Goal: Register for event/course

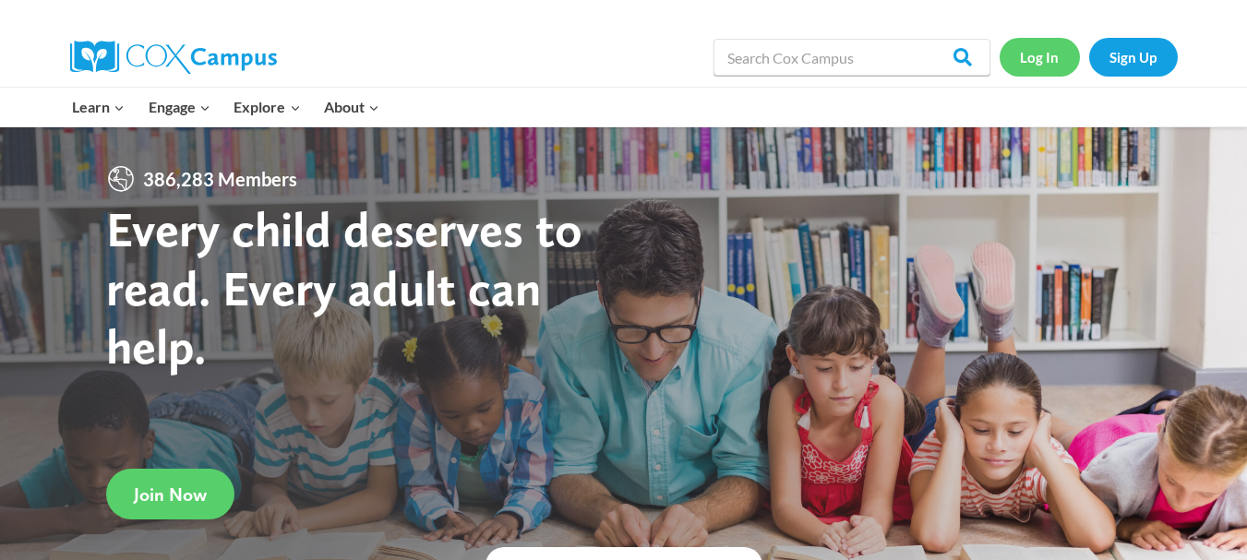
click at [1042, 48] on link "Log In" at bounding box center [1039, 57] width 80 height 38
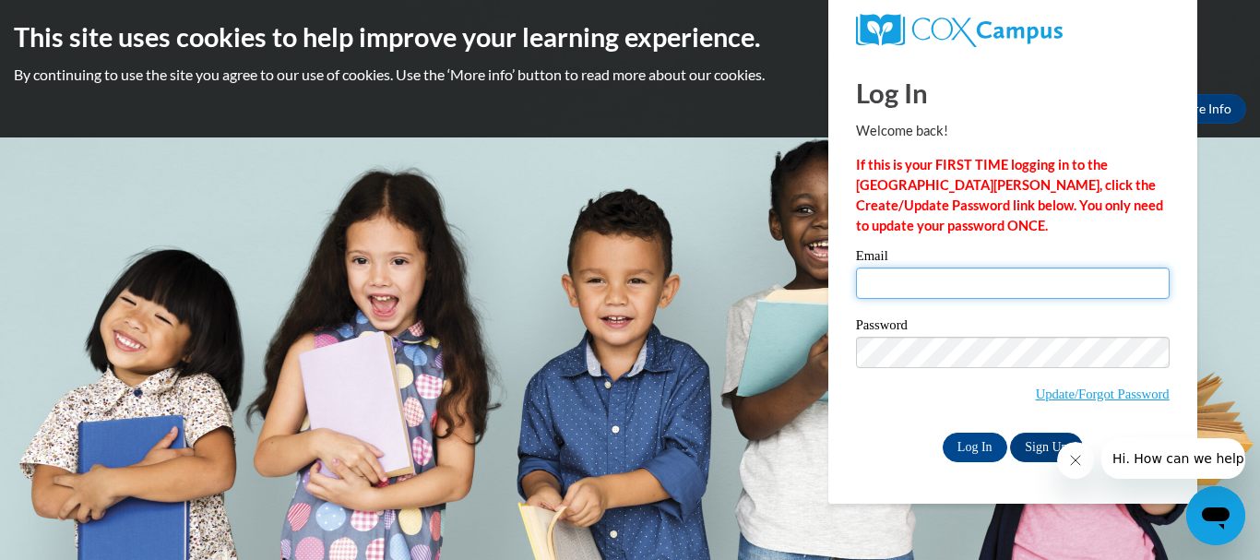
click at [913, 281] on input "Email" at bounding box center [1013, 283] width 314 height 31
click at [1081, 464] on icon "Close message from company" at bounding box center [1075, 460] width 15 height 15
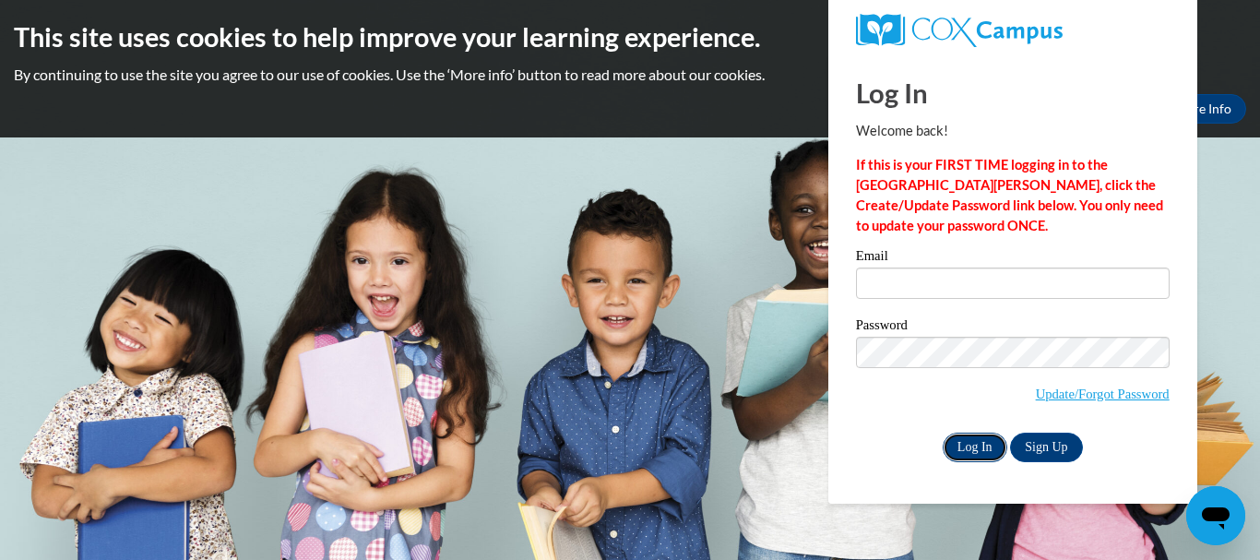
click at [969, 441] on input "Log In" at bounding box center [975, 448] width 65 height 30
click at [997, 330] on label "Password" at bounding box center [1013, 327] width 314 height 18
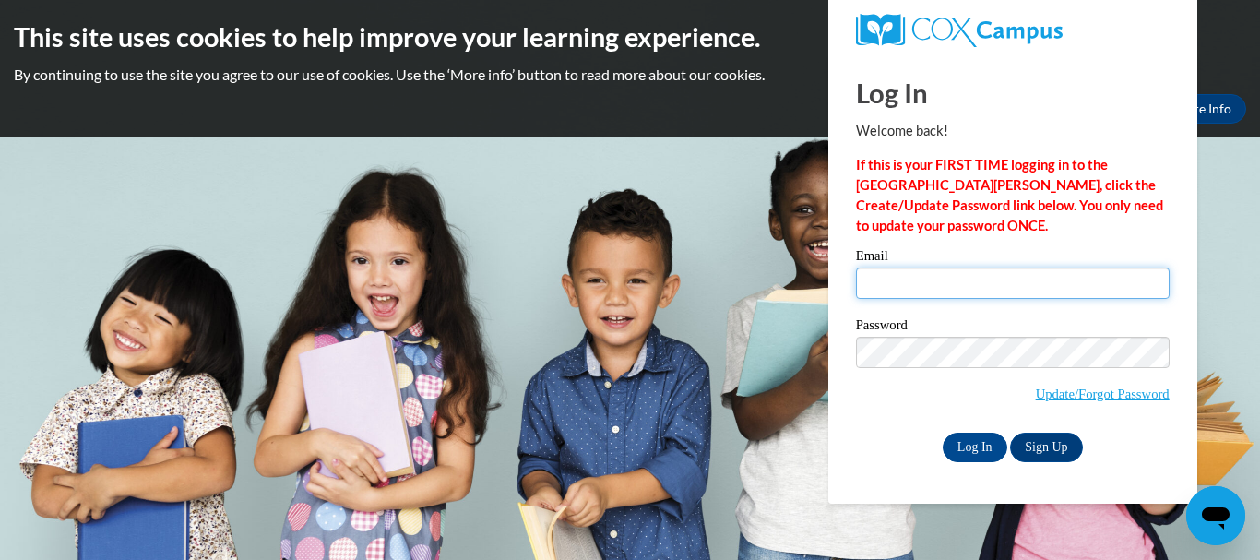
click at [907, 281] on input "Email" at bounding box center [1013, 283] width 314 height 31
type input "bipsy1516@gmail.com"
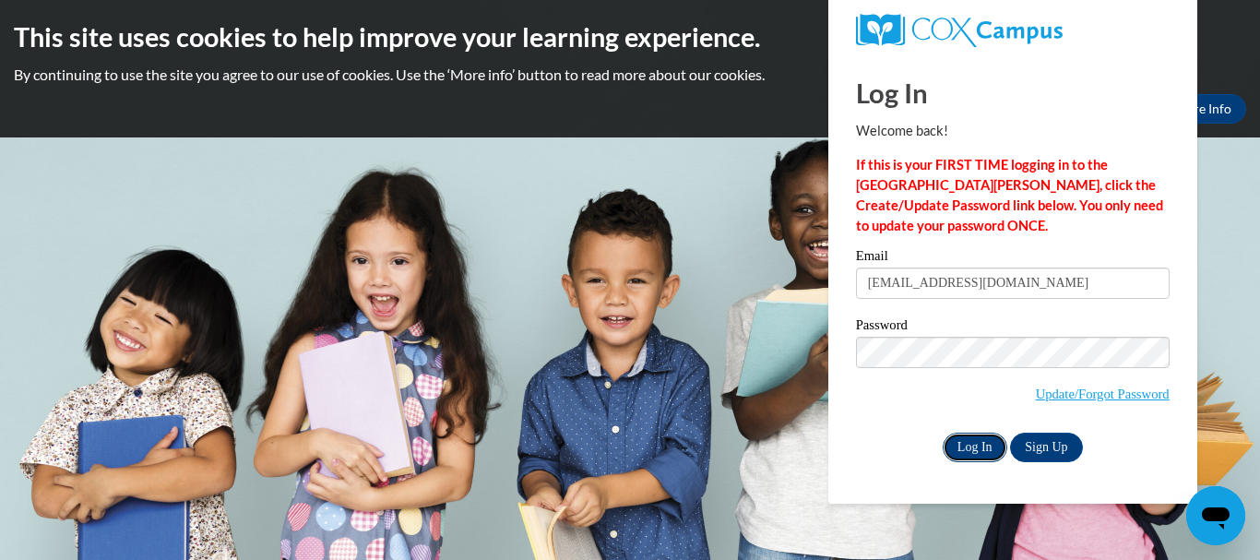
click at [974, 453] on input "Log In" at bounding box center [975, 448] width 65 height 30
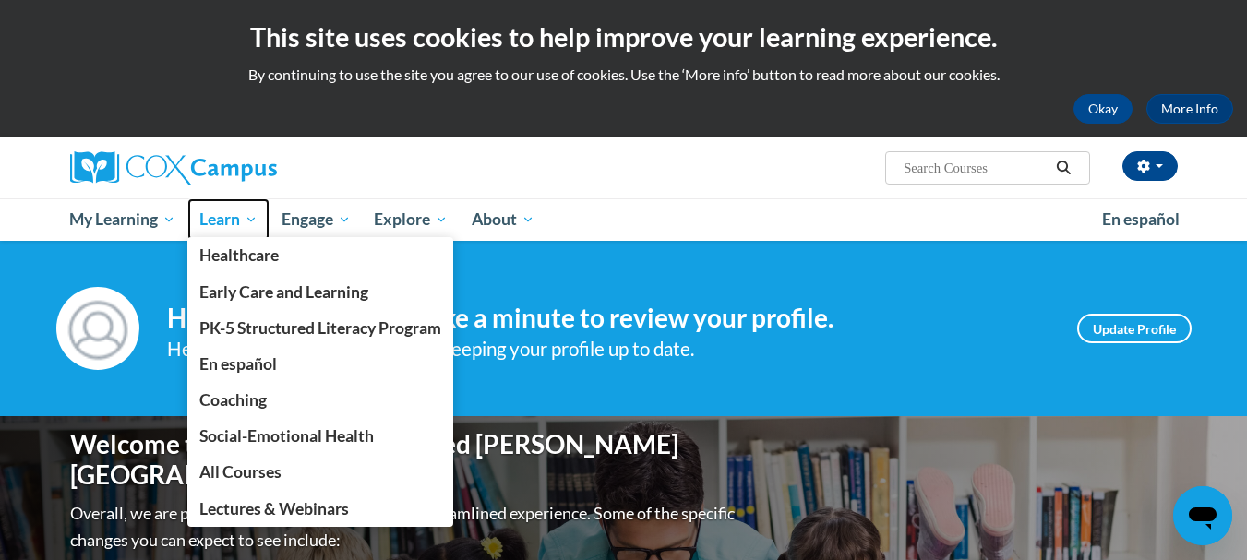
click at [253, 224] on span "Learn" at bounding box center [228, 220] width 58 height 22
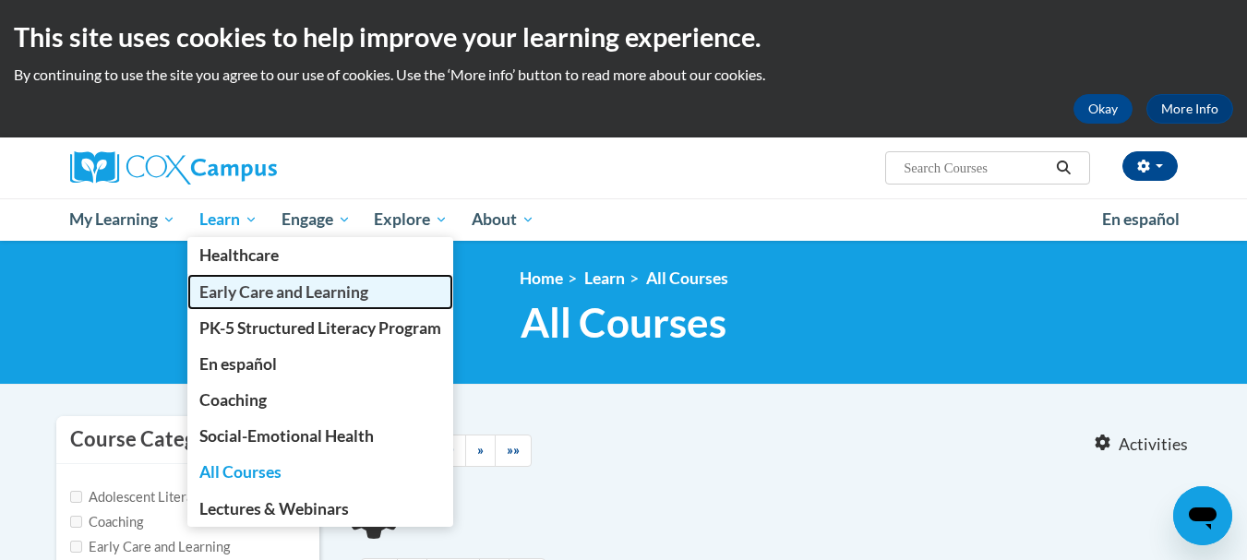
click at [257, 287] on span "Early Care and Learning" at bounding box center [283, 291] width 169 height 19
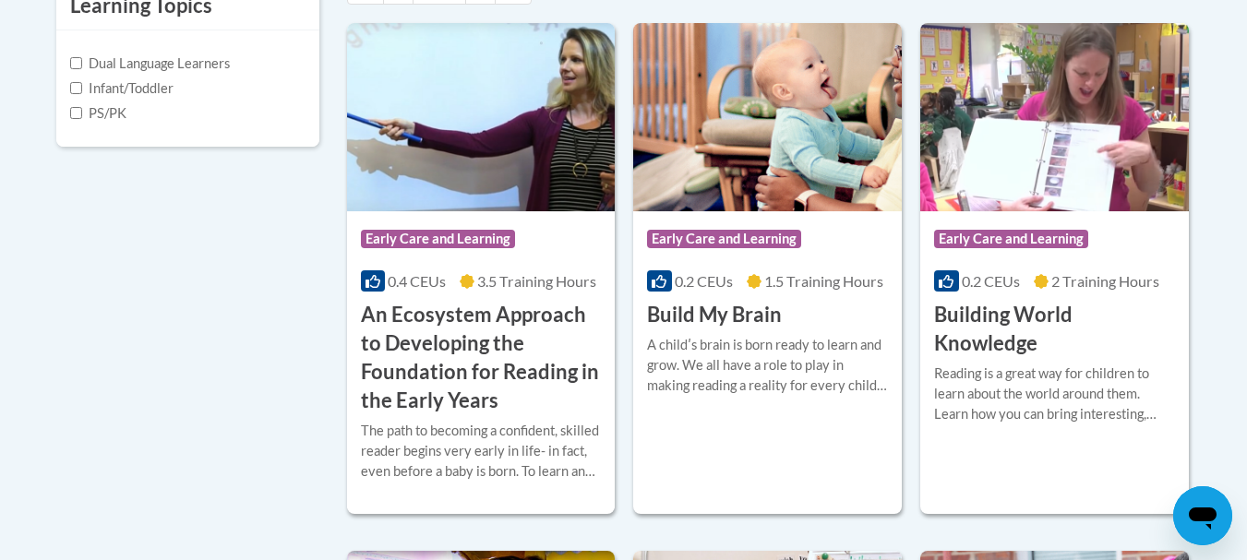
scroll to position [712, 0]
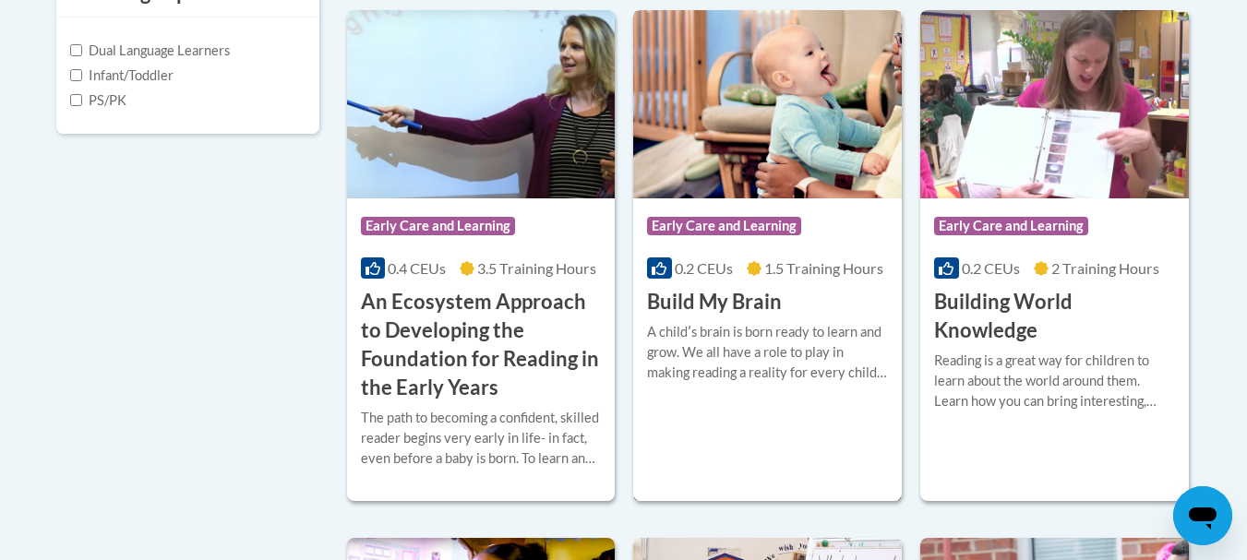
click at [710, 302] on h3 "Build My Brain" at bounding box center [714, 302] width 135 height 29
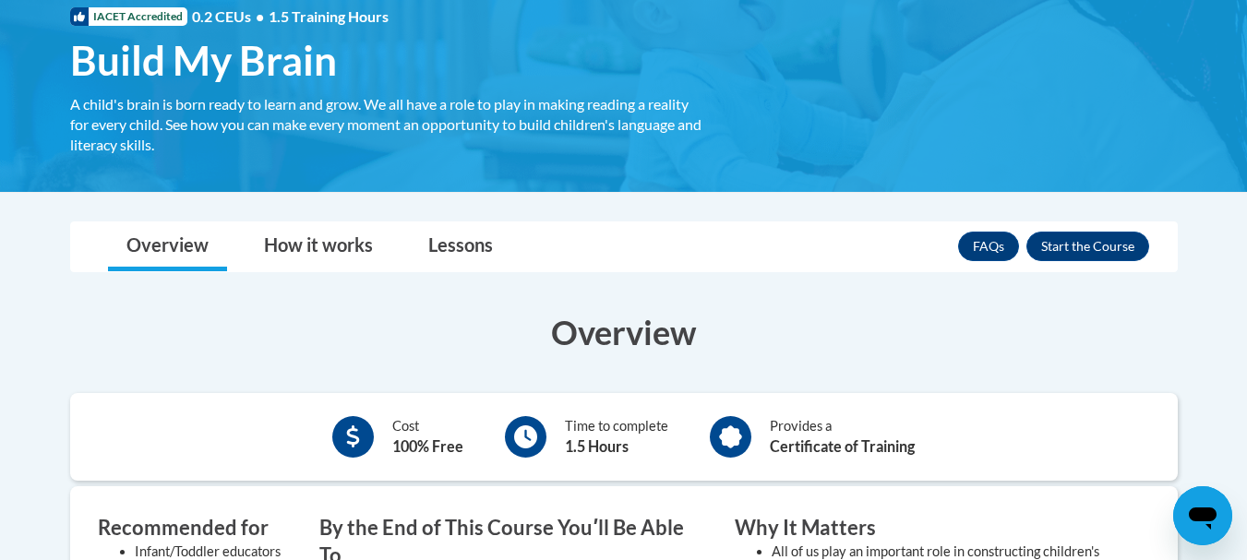
scroll to position [288, 0]
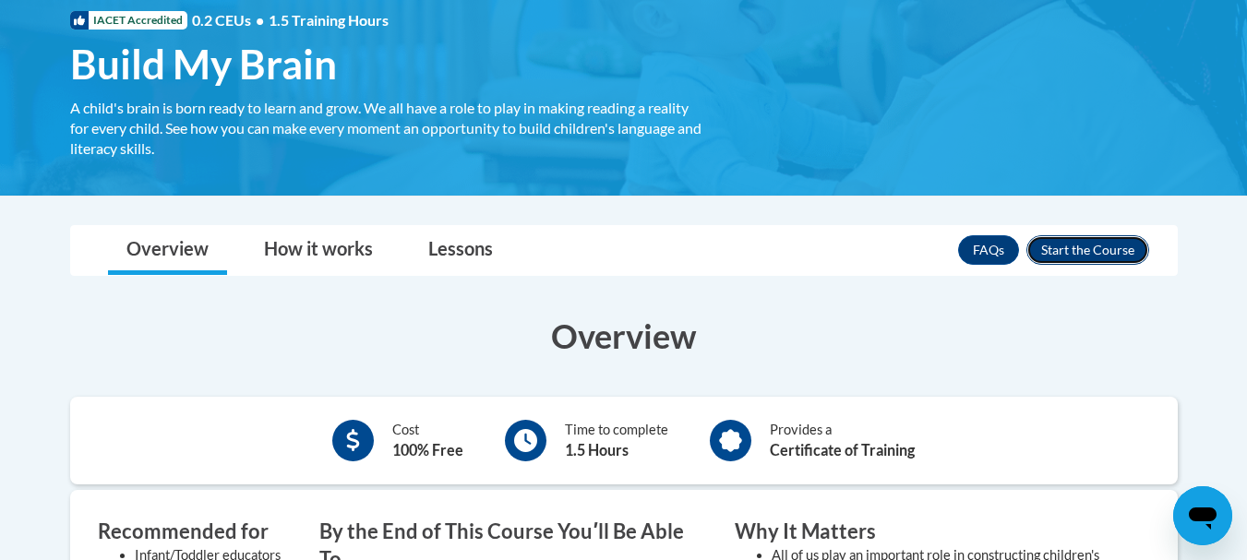
click at [1089, 245] on button "Enroll" at bounding box center [1087, 250] width 123 height 30
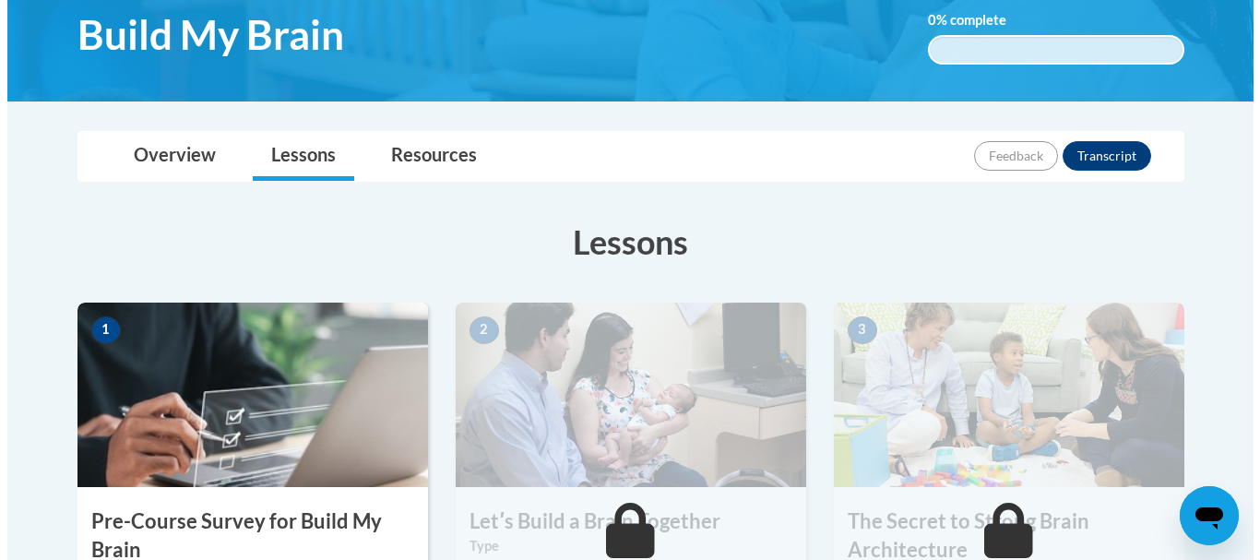
scroll to position [554, 0]
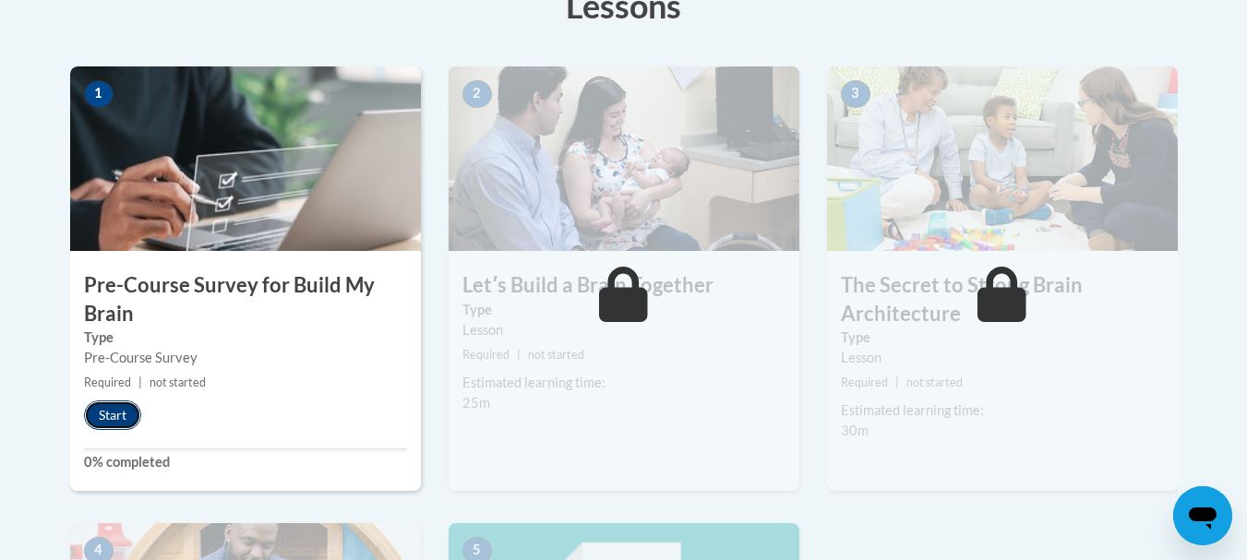
click at [102, 411] on button "Start" at bounding box center [112, 415] width 57 height 30
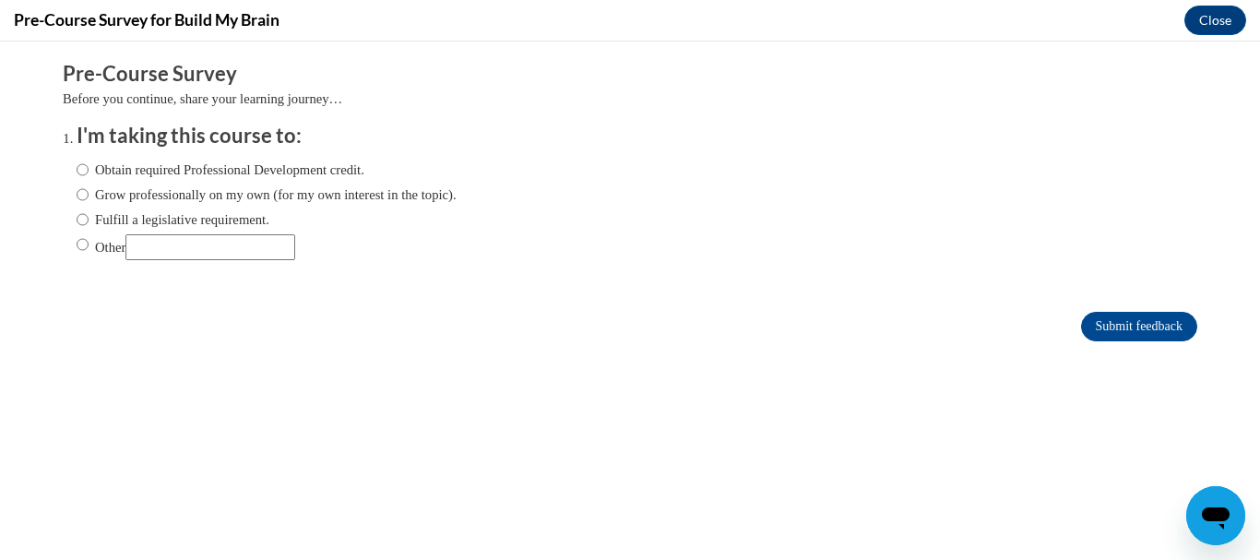
scroll to position [0, 0]
click at [77, 167] on input "Obtain required Professional Development credit." at bounding box center [83, 170] width 12 height 20
radio input "true"
click at [1123, 324] on input "Submit feedback" at bounding box center [1139, 327] width 116 height 30
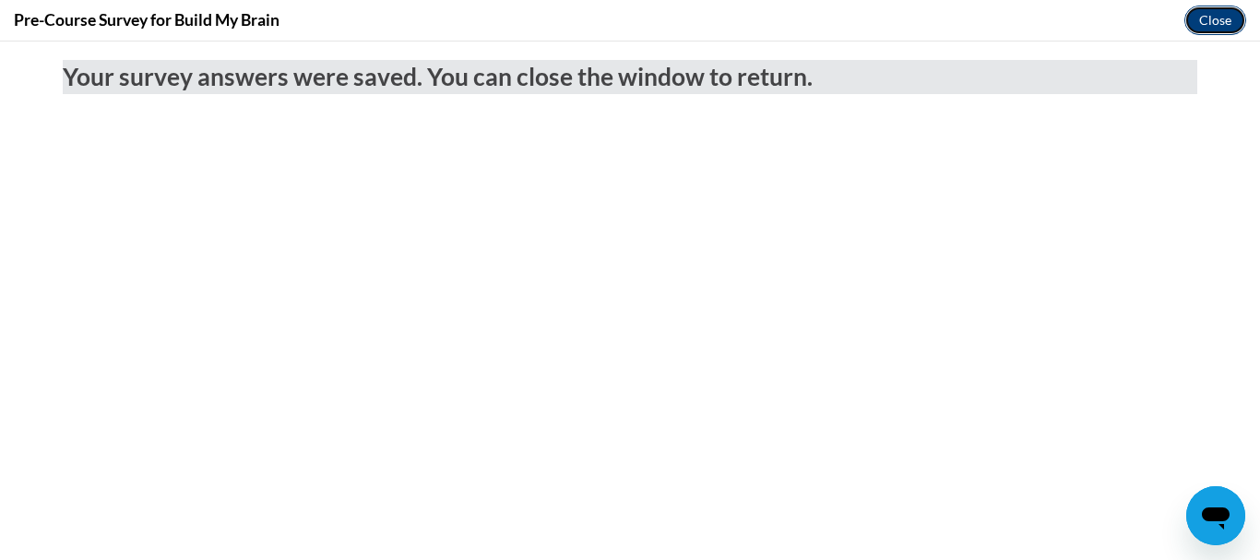
click at [1216, 24] on button "Close" at bounding box center [1216, 21] width 62 height 30
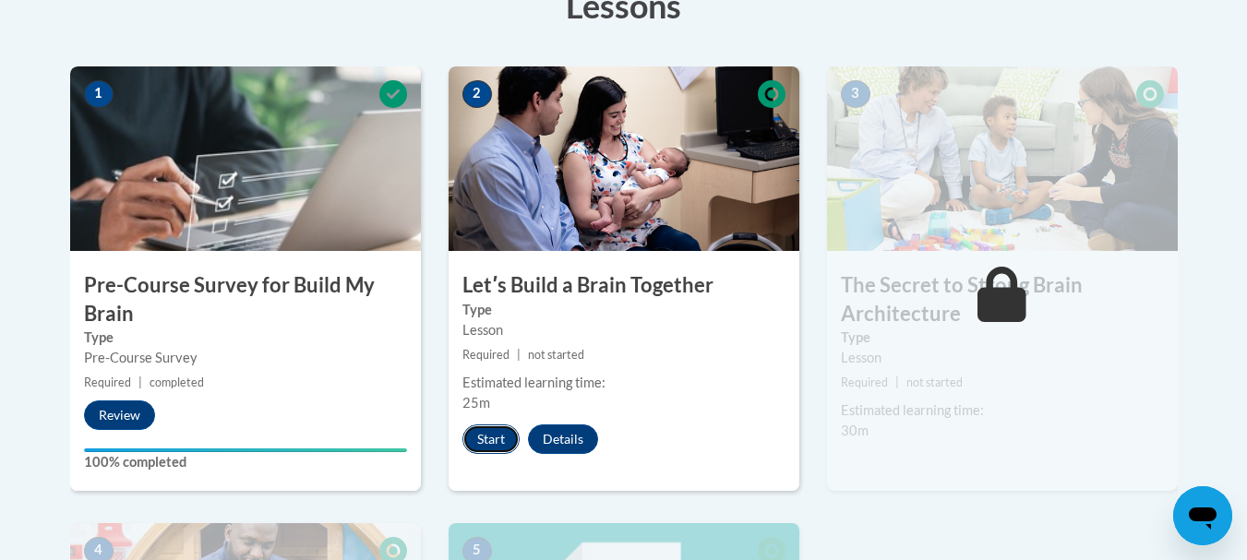
click at [480, 440] on button "Start" at bounding box center [490, 439] width 57 height 30
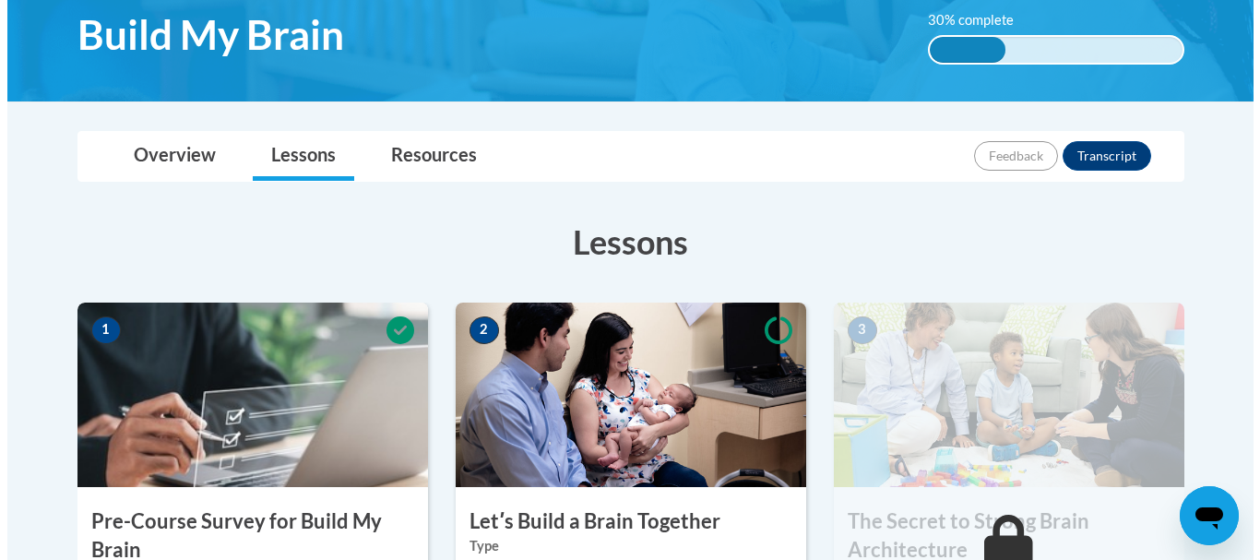
scroll to position [461, 0]
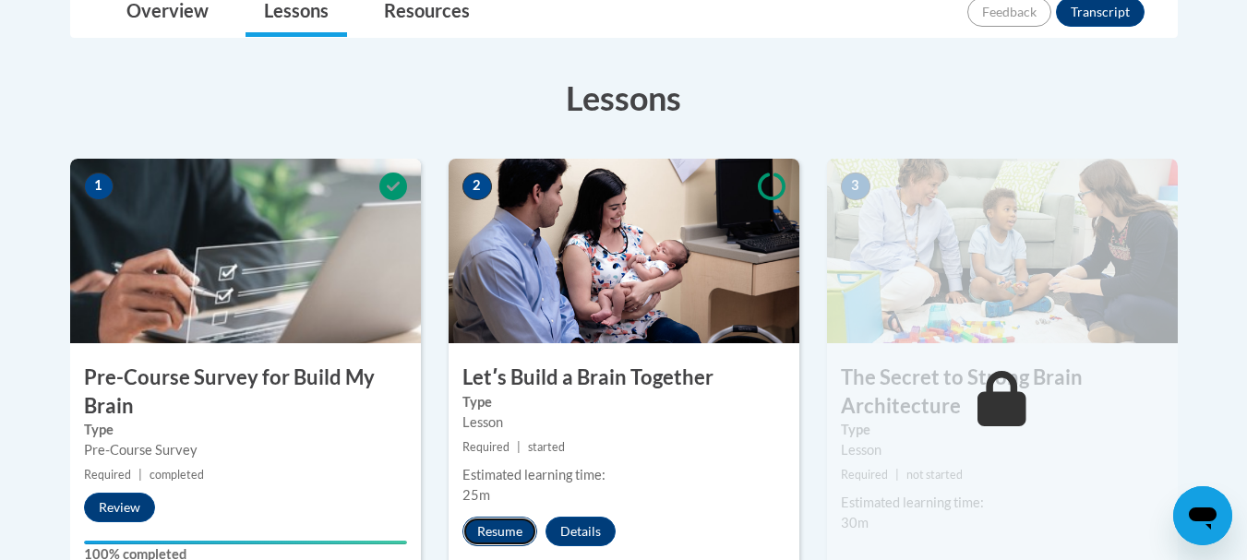
click at [502, 533] on button "Resume" at bounding box center [499, 532] width 75 height 30
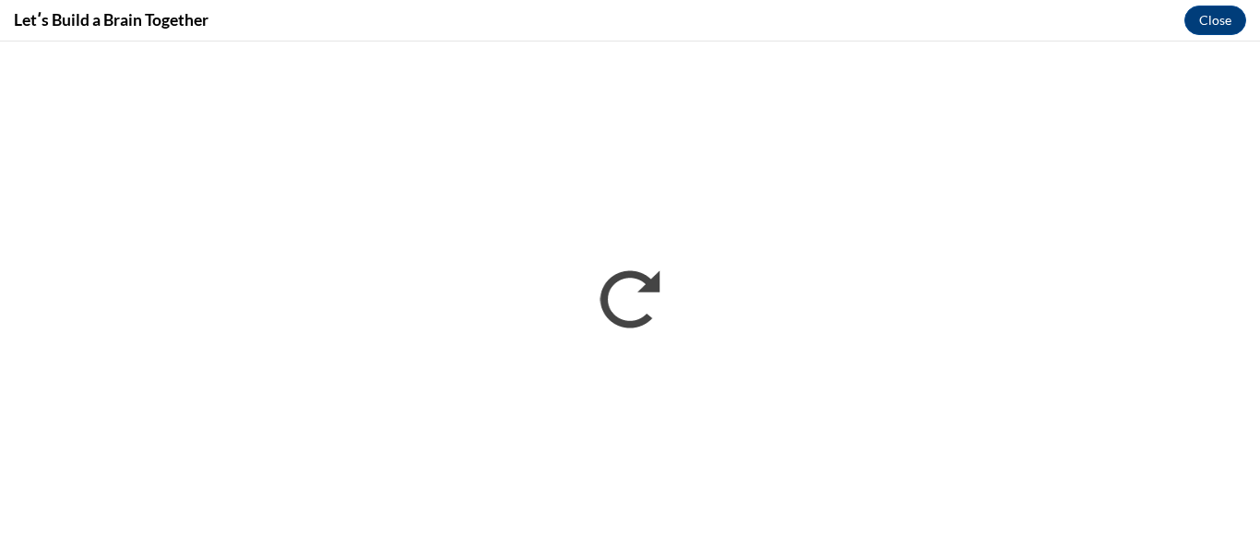
scroll to position [0, 0]
click at [912, 26] on div "Letʹs Build a Brain Together Close" at bounding box center [630, 21] width 1260 height 42
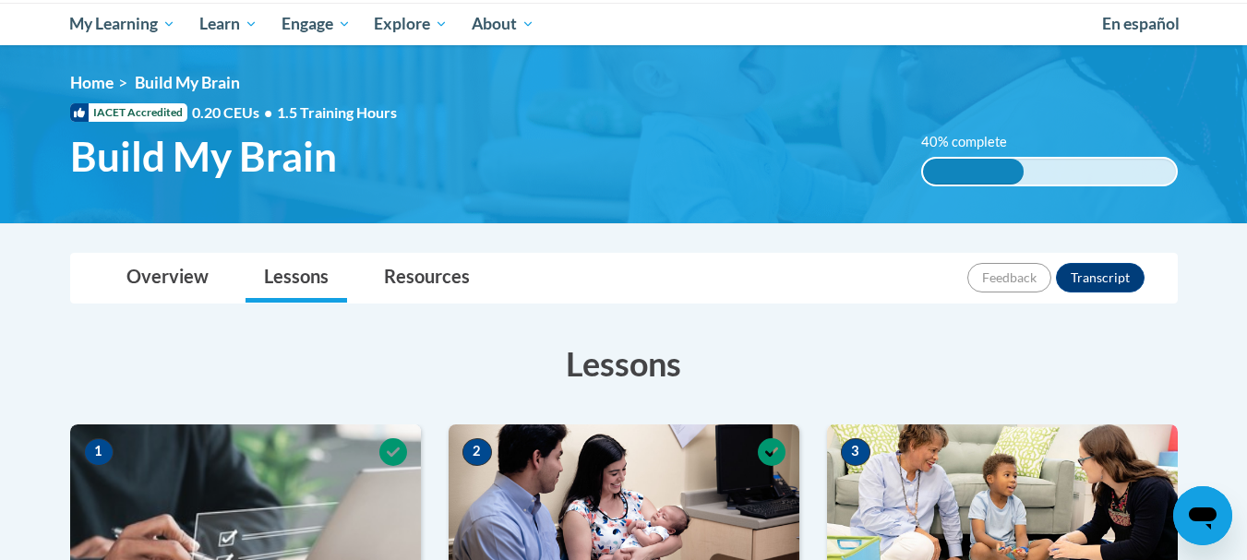
scroll to position [185, 0]
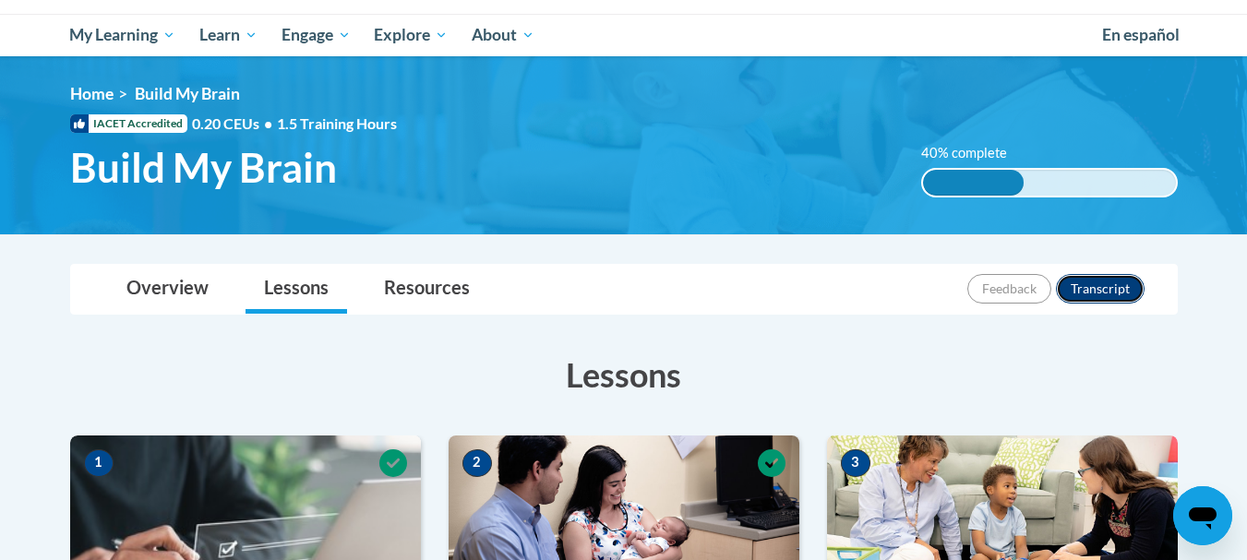
click at [1076, 290] on button "Transcript" at bounding box center [1100, 289] width 89 height 30
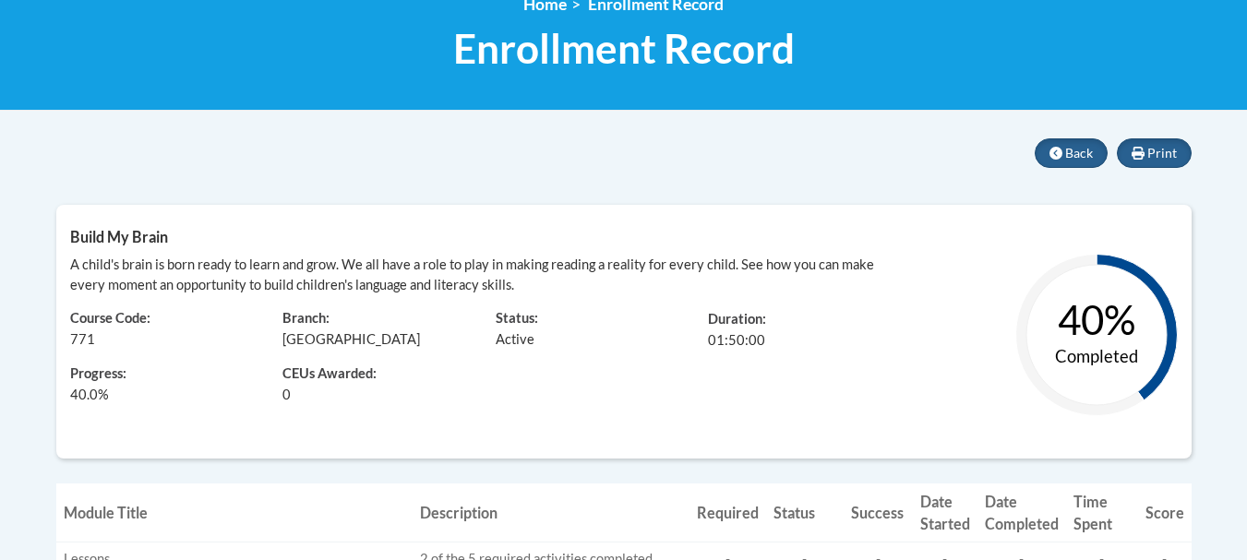
scroll to position [185, 0]
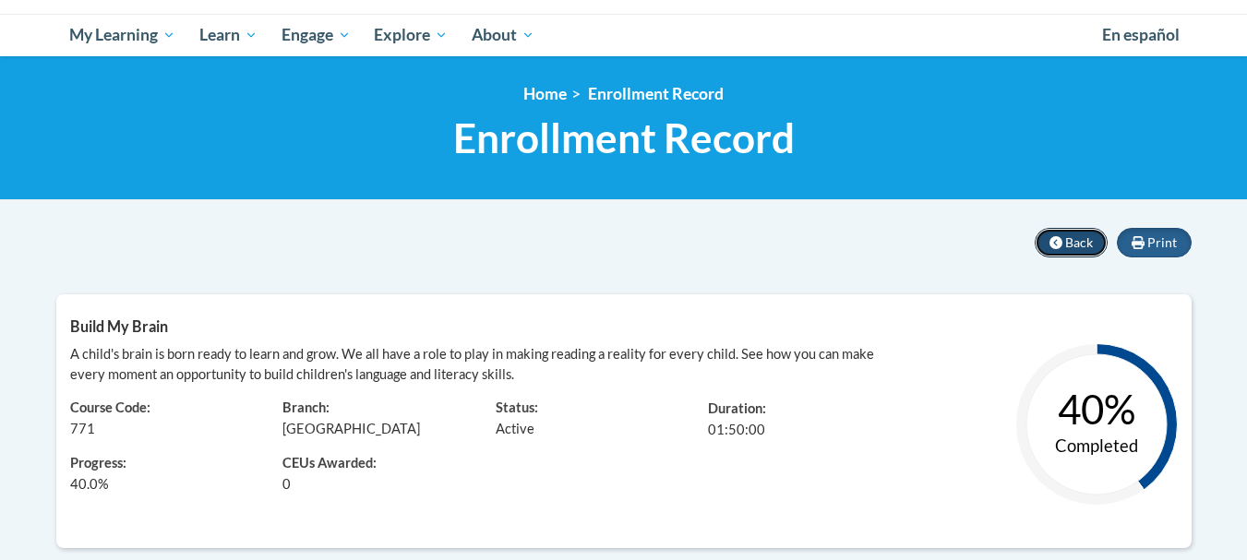
click at [1081, 237] on span "Back" at bounding box center [1079, 242] width 28 height 16
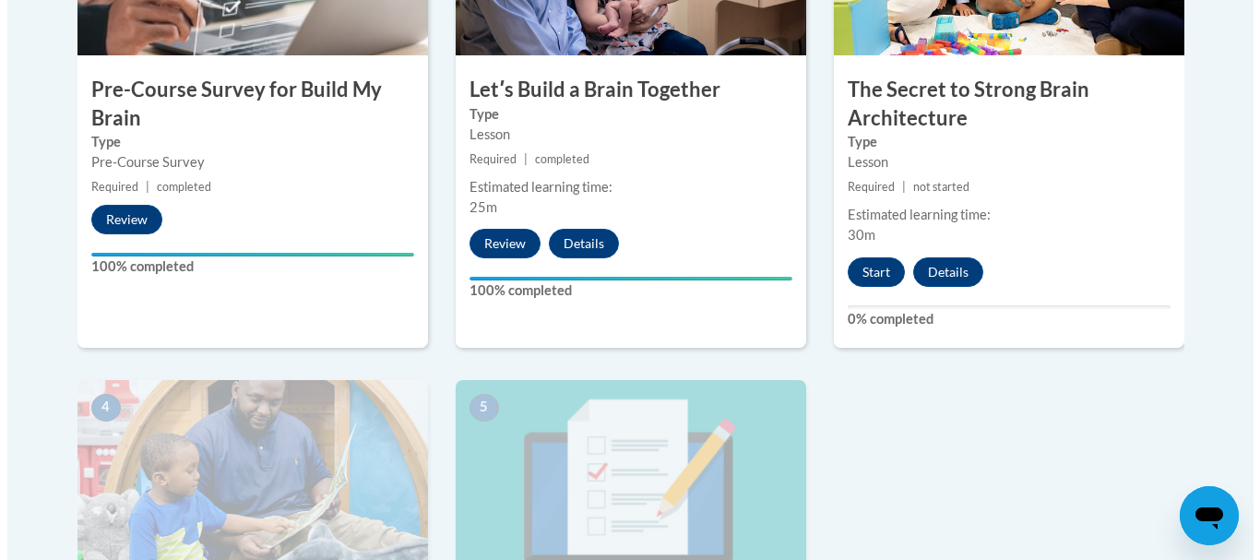
scroll to position [738, 0]
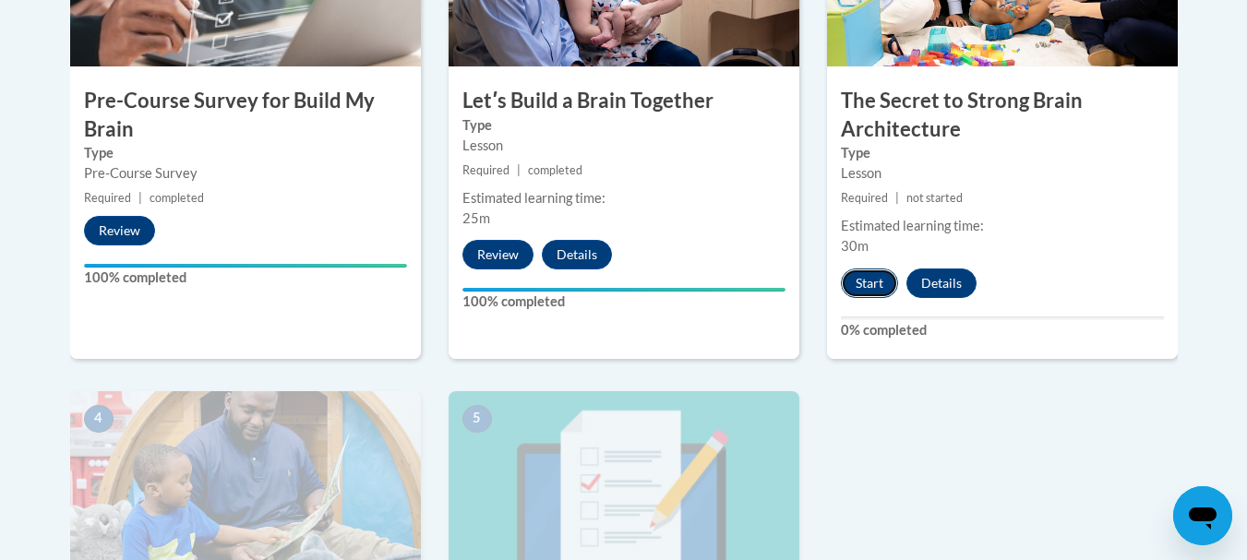
click at [878, 289] on button "Start" at bounding box center [869, 284] width 57 height 30
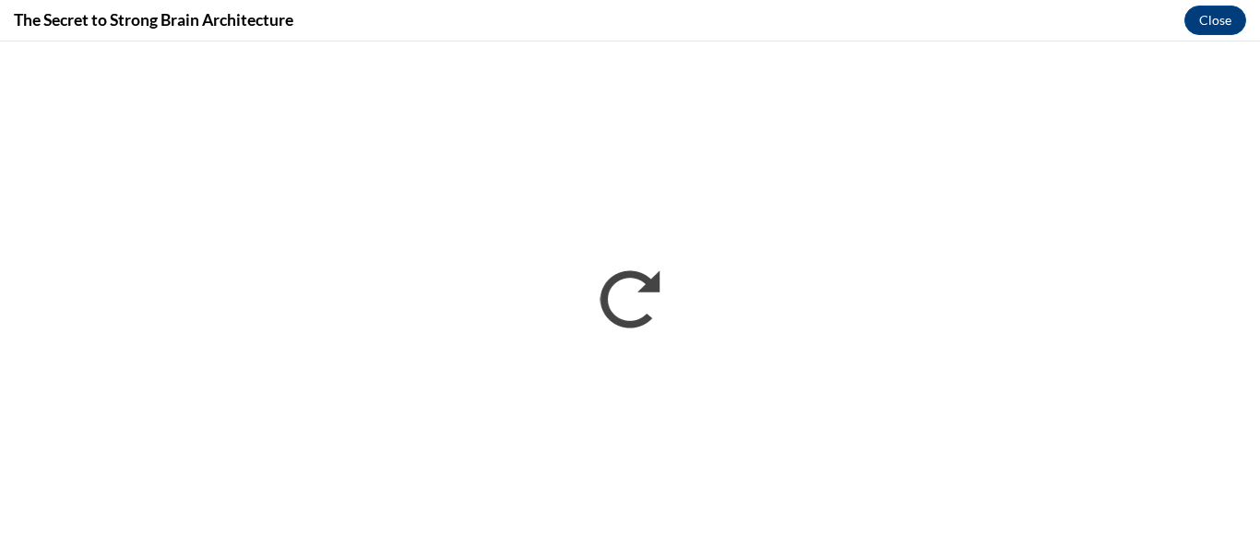
scroll to position [0, 0]
